Goal: Register for event/course

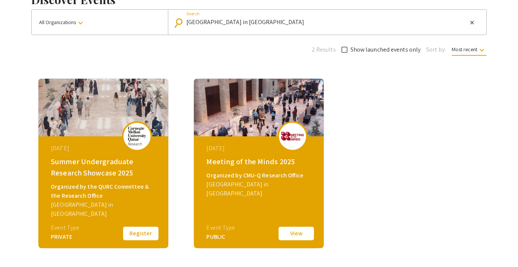
scroll to position [50, 0]
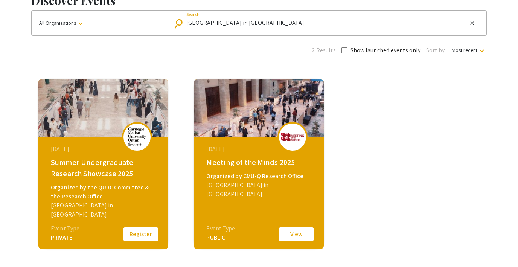
click at [291, 233] on button "View" at bounding box center [296, 234] width 38 height 16
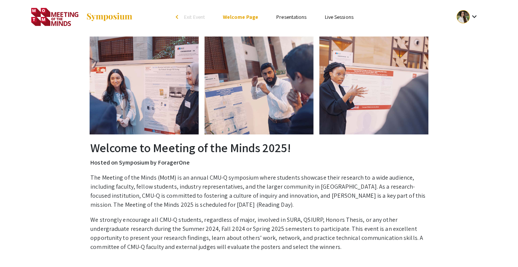
click at [332, 17] on link "Live Sessions" at bounding box center [339, 17] width 29 height 7
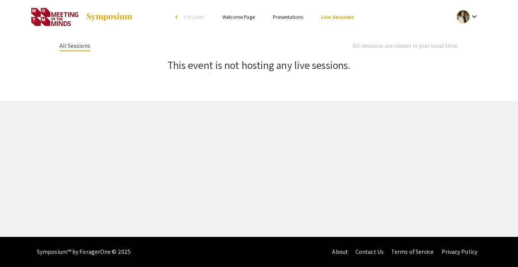
click at [294, 17] on link "Presentations" at bounding box center [288, 17] width 30 height 7
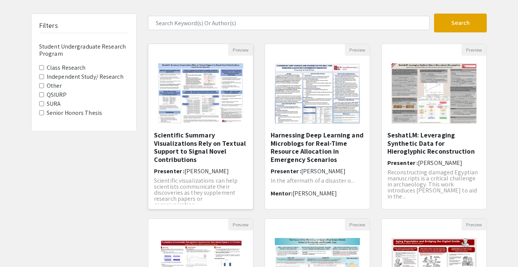
scroll to position [43, 0]
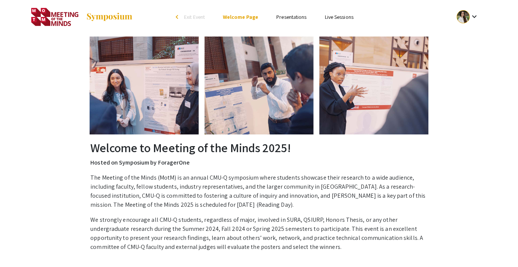
click at [189, 19] on span "Exit Event" at bounding box center [194, 17] width 21 height 7
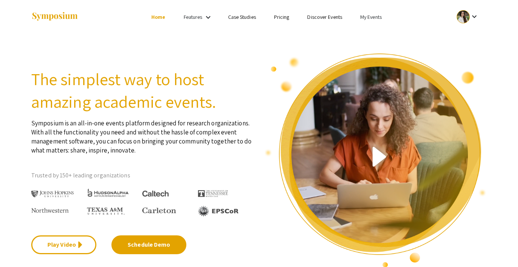
click at [366, 16] on link "My Events" at bounding box center [370, 17] width 21 height 7
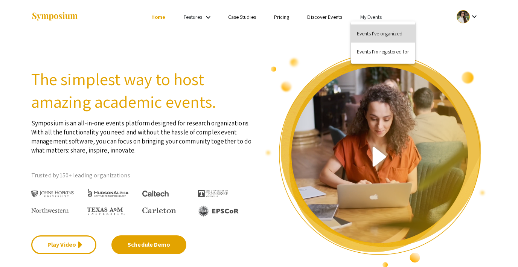
click at [363, 30] on button "Events I've organized" at bounding box center [383, 33] width 64 height 18
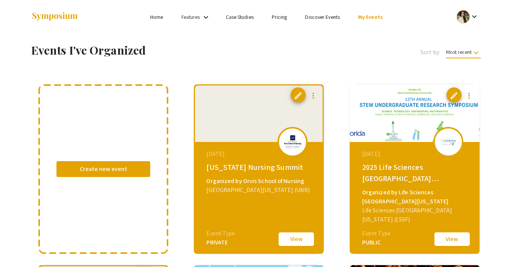
click at [312, 16] on link "Discover Events" at bounding box center [322, 17] width 35 height 7
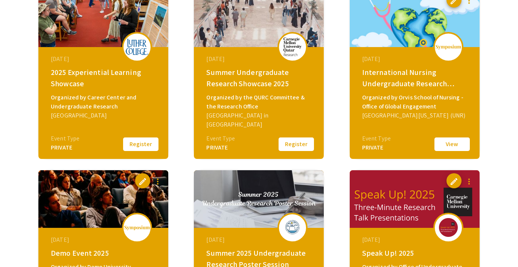
scroll to position [141, 0]
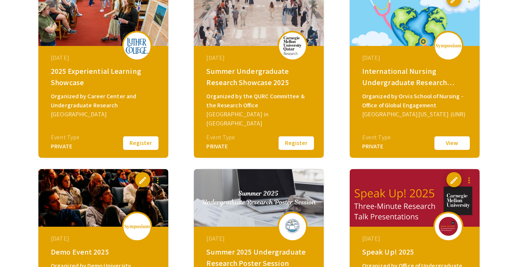
click at [287, 145] on button "Register" at bounding box center [296, 143] width 38 height 16
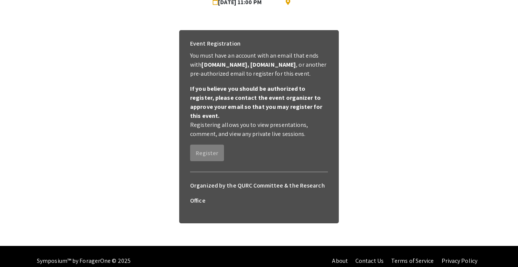
scroll to position [34, 0]
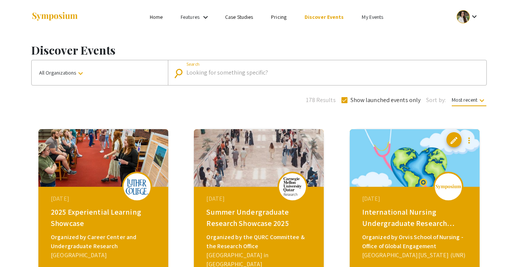
click at [203, 72] on input "Search" at bounding box center [331, 72] width 290 height 7
type input "[GEOGRAPHIC_DATA]"
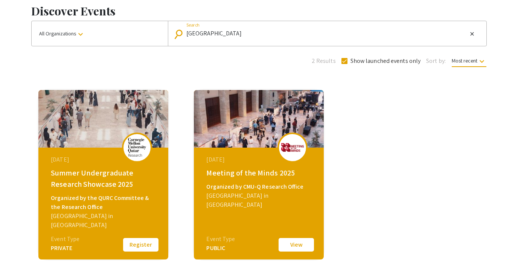
scroll to position [41, 0]
